Goal: Task Accomplishment & Management: Manage account settings

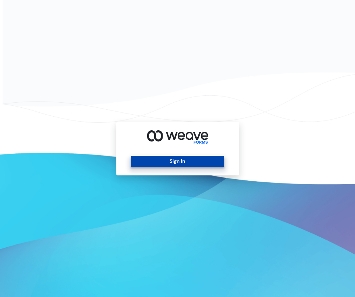
click at [182, 159] on button "Sign In" at bounding box center [177, 161] width 93 height 11
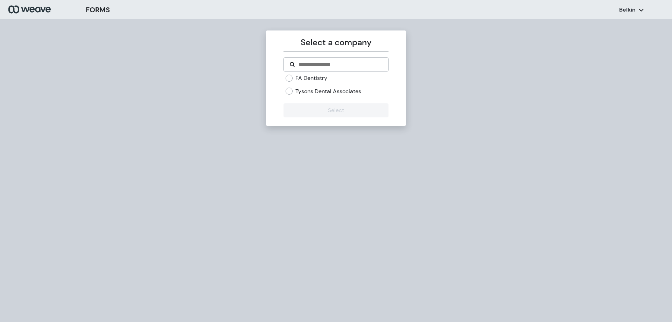
click at [319, 92] on label "Tysons Dental Associates" at bounding box center [328, 91] width 66 height 8
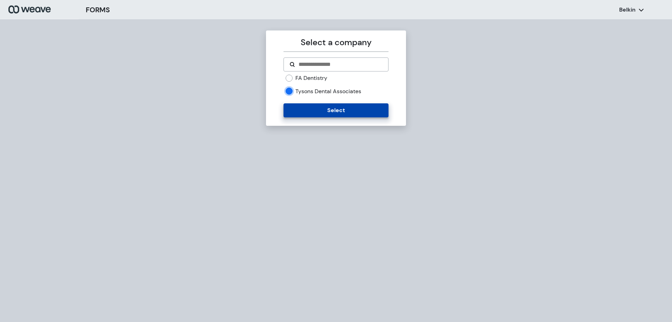
click at [310, 115] on button "Select" at bounding box center [335, 110] width 105 height 14
